Goal: Task Accomplishment & Management: Manage account settings

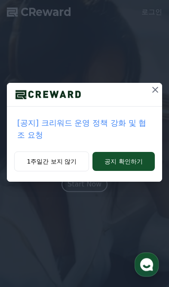
click at [53, 151] on button "1주일간 보지 않기" at bounding box center [51, 161] width 75 height 20
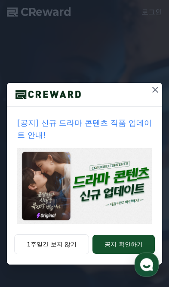
click at [53, 244] on button "1주일간 보지 않기" at bounding box center [51, 244] width 75 height 20
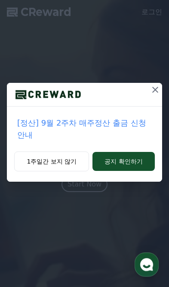
click at [60, 151] on button "1주일간 보지 않기" at bounding box center [51, 161] width 75 height 20
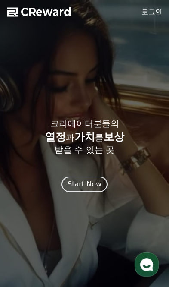
click at [157, 10] on link "로그인" at bounding box center [152, 12] width 21 height 10
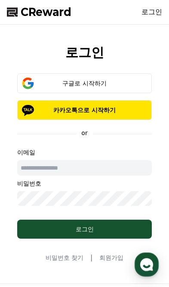
click at [96, 168] on input "text" at bounding box center [84, 168] width 135 height 16
type input "**********"
click at [110, 233] on button "로그인" at bounding box center [84, 228] width 135 height 19
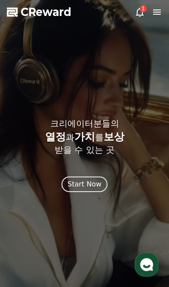
click at [93, 181] on div "Start Now" at bounding box center [85, 184] width 34 height 10
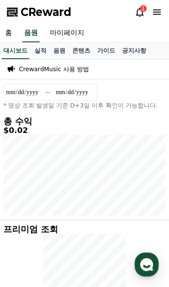
click at [139, 11] on icon at bounding box center [140, 12] width 10 height 10
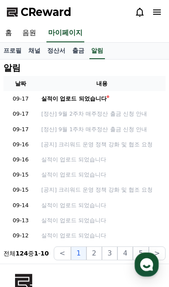
click at [94, 99] on div "실적이 업로드 되었습니다" at bounding box center [74, 98] width 66 height 8
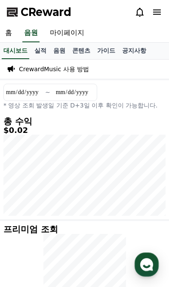
click at [36, 50] on link "실적" at bounding box center [40, 51] width 19 height 16
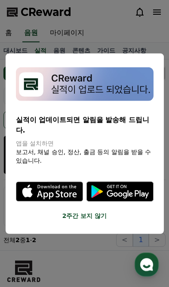
click at [90, 211] on button "2주간 보지 않기" at bounding box center [85, 215] width 138 height 9
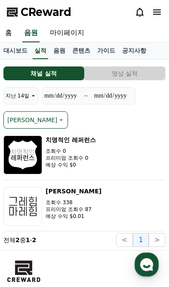
click at [66, 34] on link "마이페이지" at bounding box center [67, 33] width 45 height 18
select select "**********"
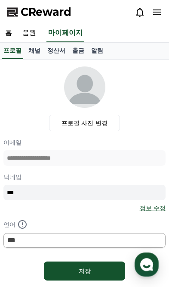
click at [31, 33] on link "음원" at bounding box center [29, 33] width 24 height 18
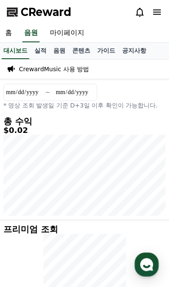
click at [13, 51] on link "대시보드" at bounding box center [16, 51] width 28 height 16
click at [8, 38] on link "홈" at bounding box center [8, 33] width 17 height 18
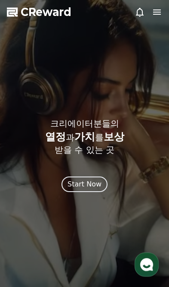
click at [78, 184] on div "Start Now" at bounding box center [85, 184] width 34 height 10
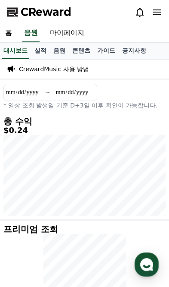
click at [32, 56] on link "실적" at bounding box center [40, 51] width 19 height 16
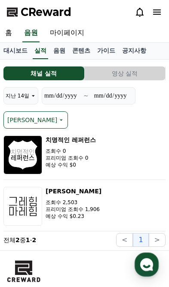
click at [139, 68] on button "영상 실적" at bounding box center [125, 73] width 81 height 14
